Goal: Find contact information: Find contact information

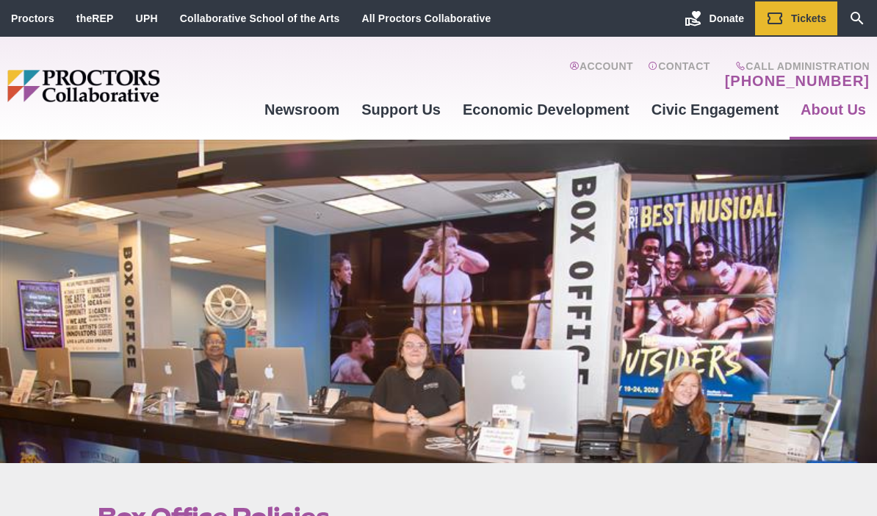
click at [701, 62] on link "Contact" at bounding box center [679, 74] width 62 height 29
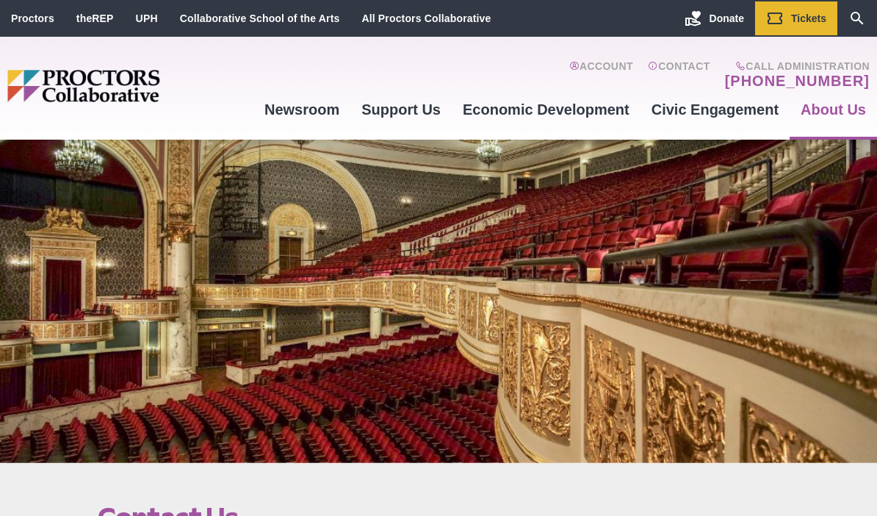
click at [700, 84] on link "Contact" at bounding box center [679, 74] width 62 height 29
click at [703, 65] on link "Contact" at bounding box center [679, 74] width 62 height 29
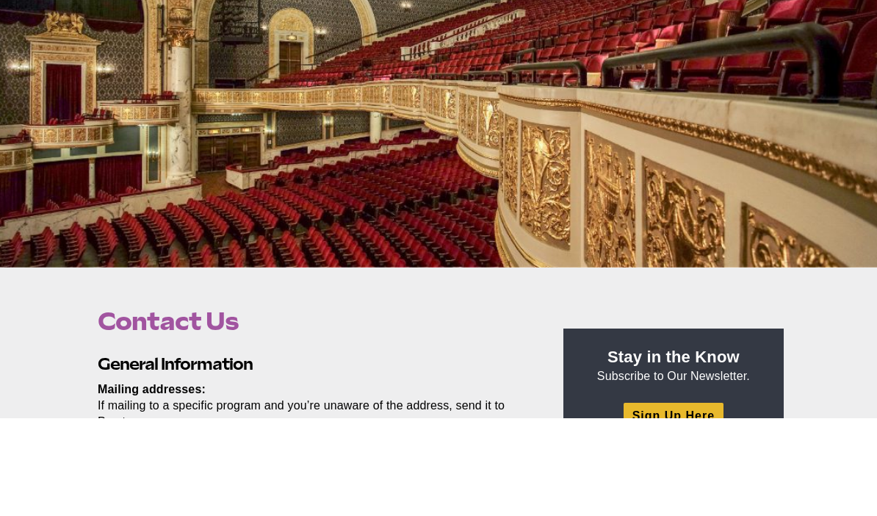
scroll to position [98, 0]
